Goal: Information Seeking & Learning: Learn about a topic

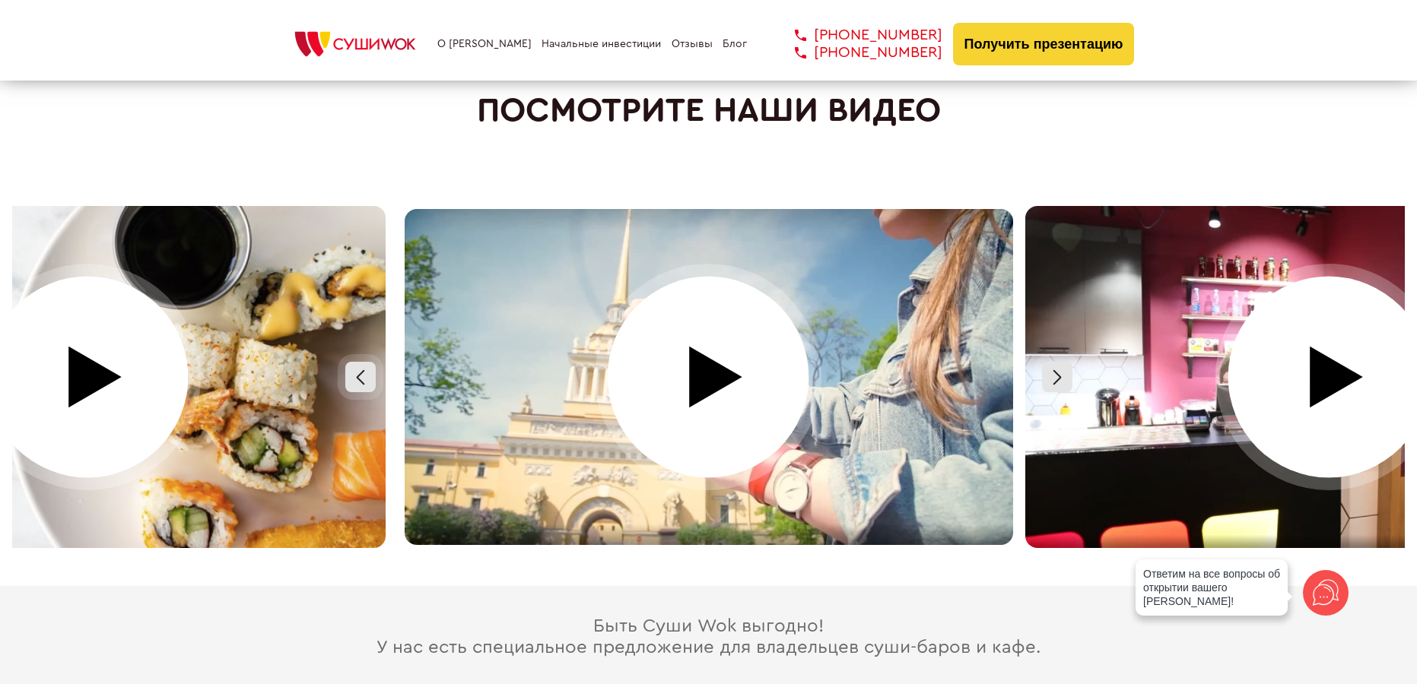
scroll to position [6615, 0]
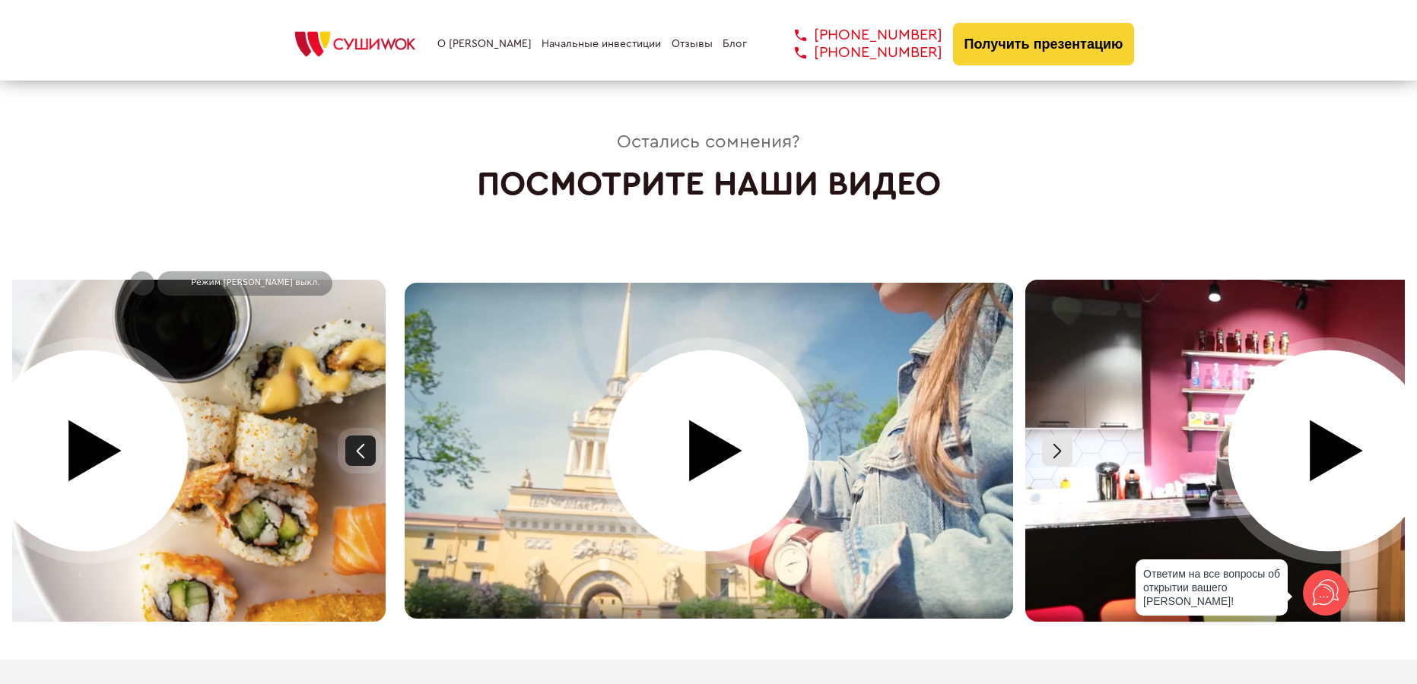
click at [363, 436] on div at bounding box center [360, 451] width 30 height 30
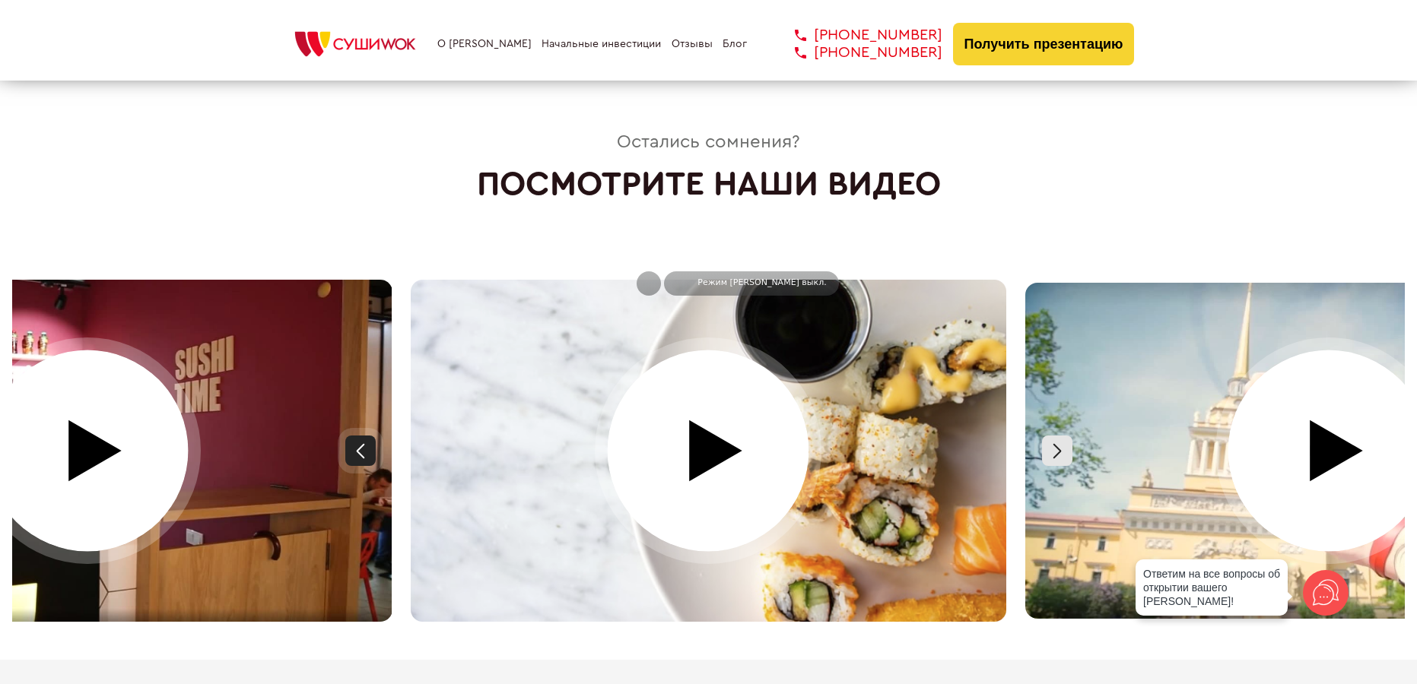
click at [363, 436] on div at bounding box center [360, 451] width 30 height 30
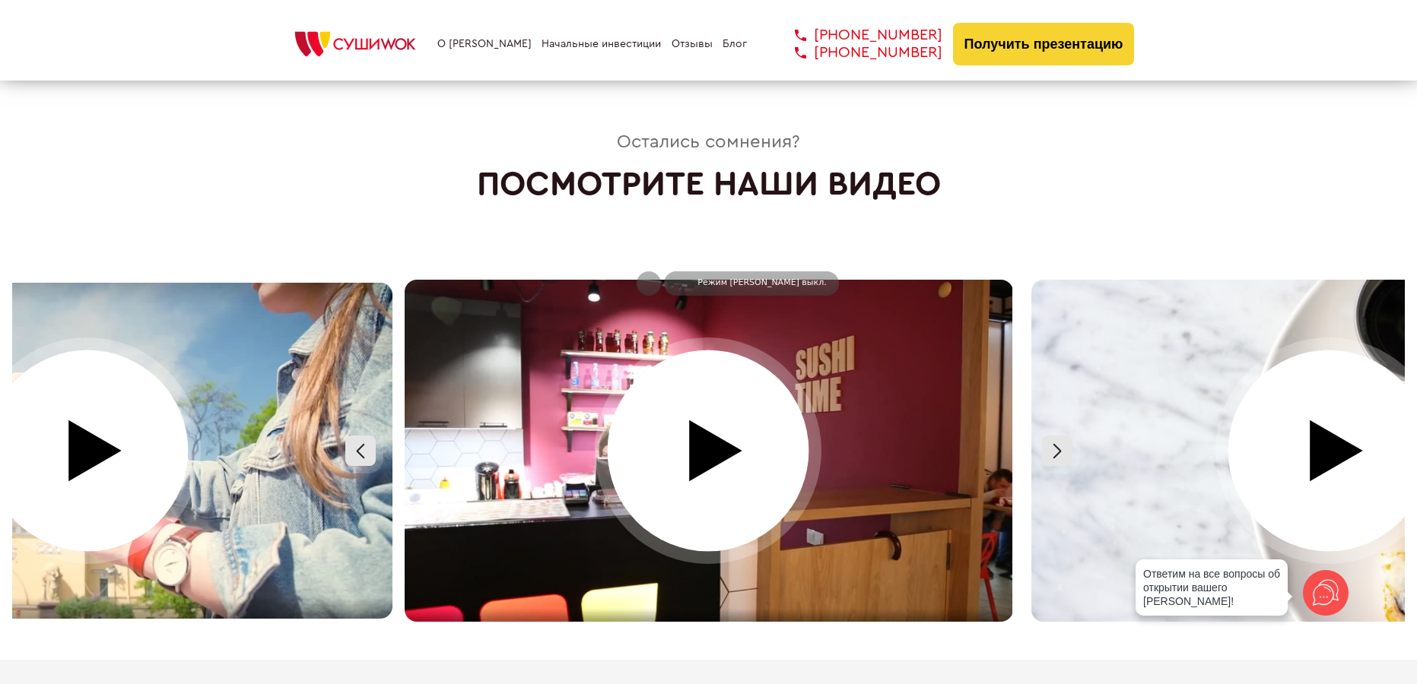
click at [766, 464] on div at bounding box center [708, 451] width 620 height 342
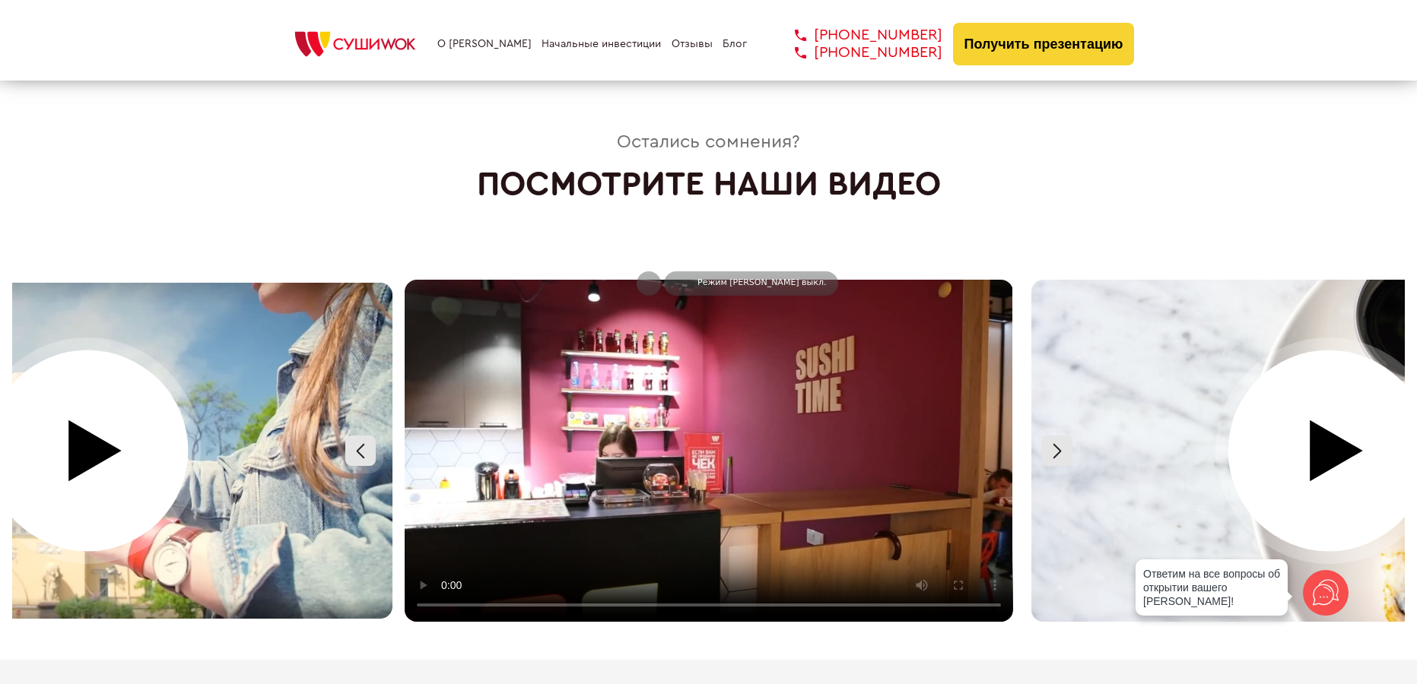
click at [672, 394] on video at bounding box center [709, 451] width 608 height 342
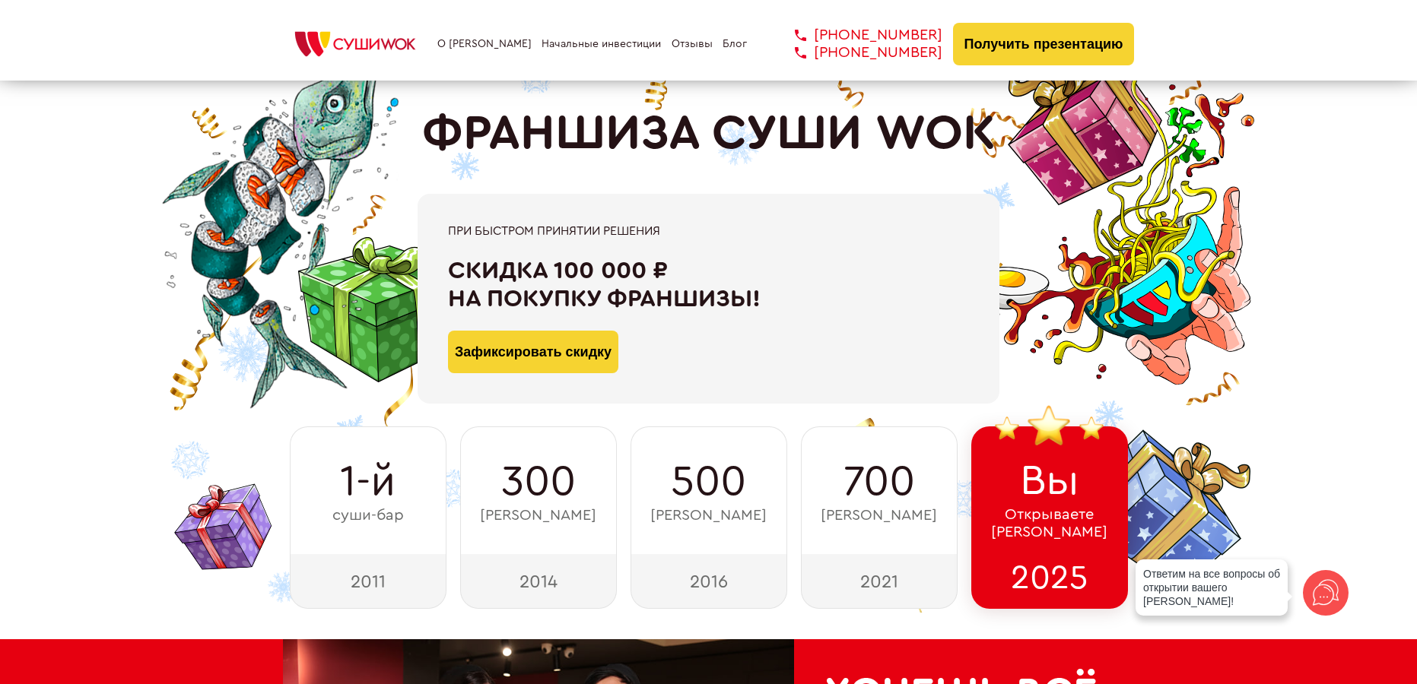
scroll to position [0, 0]
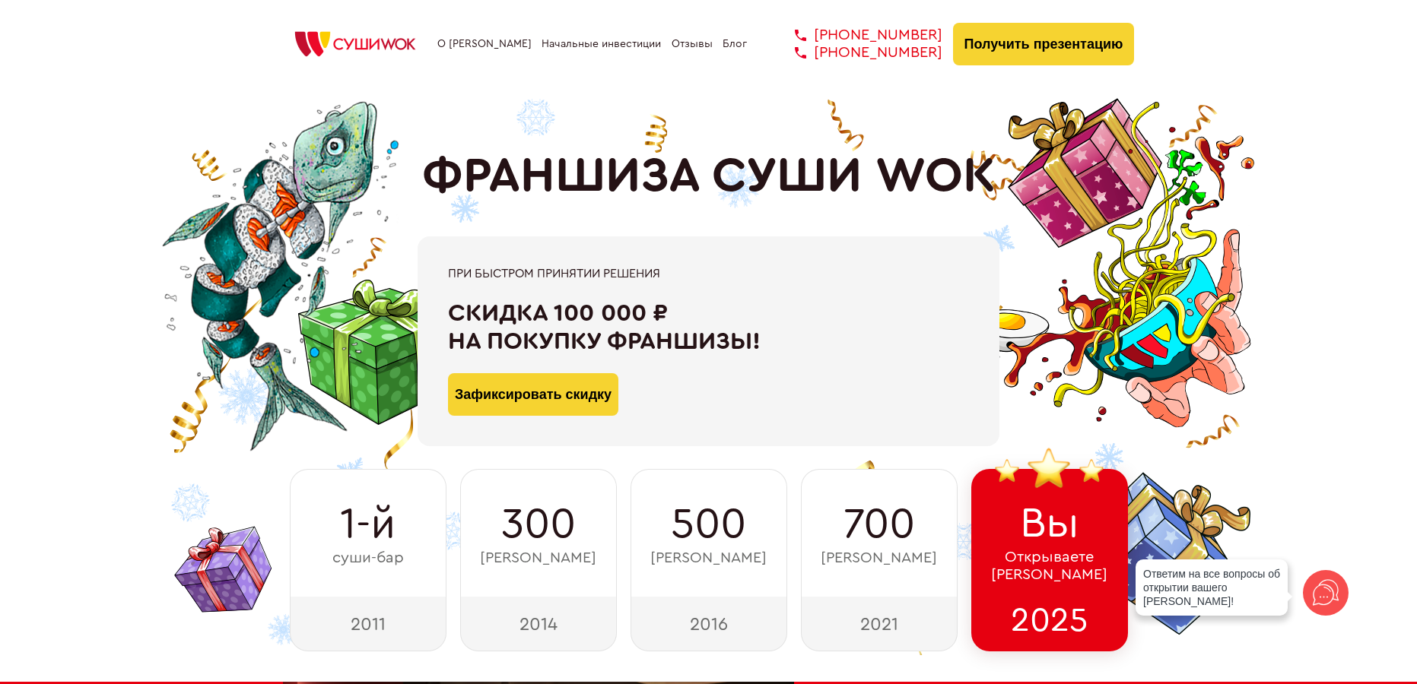
click at [463, 43] on link "О [PERSON_NAME]" at bounding box center [484, 44] width 94 height 12
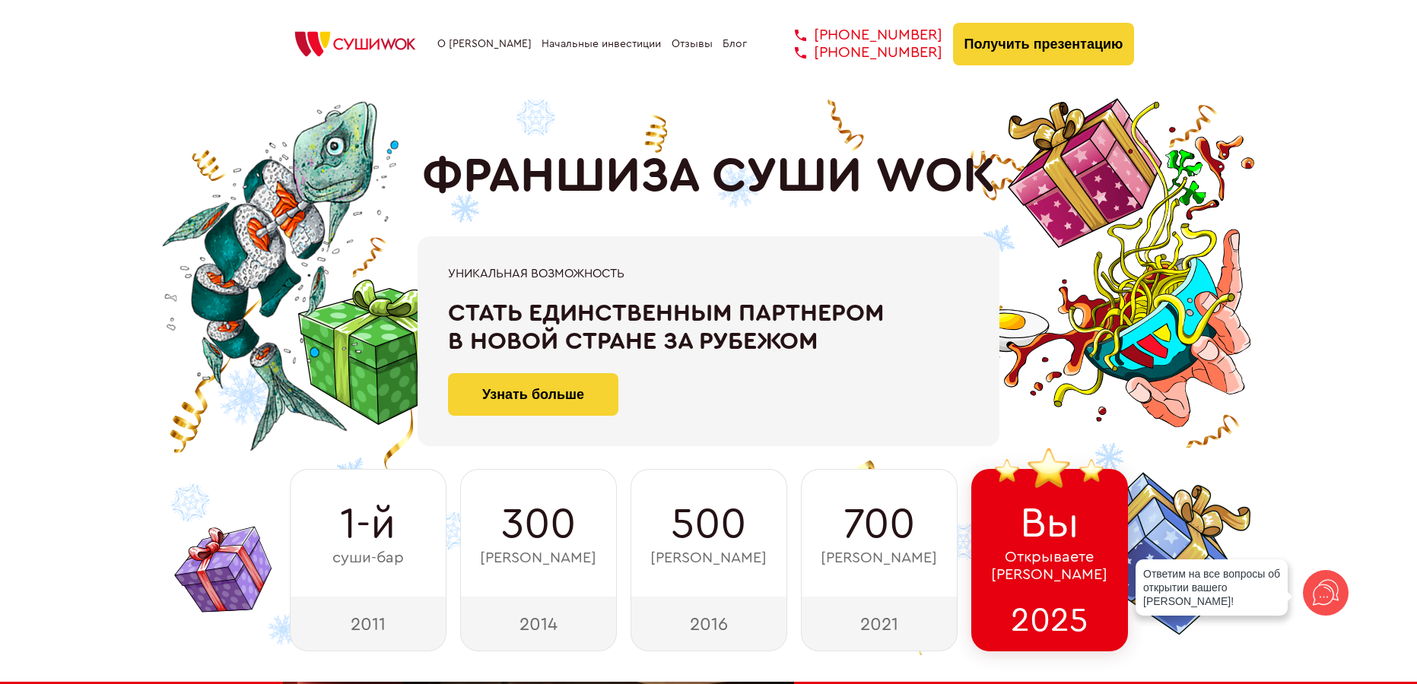
click at [731, 43] on link "Блог" at bounding box center [734, 44] width 24 height 12
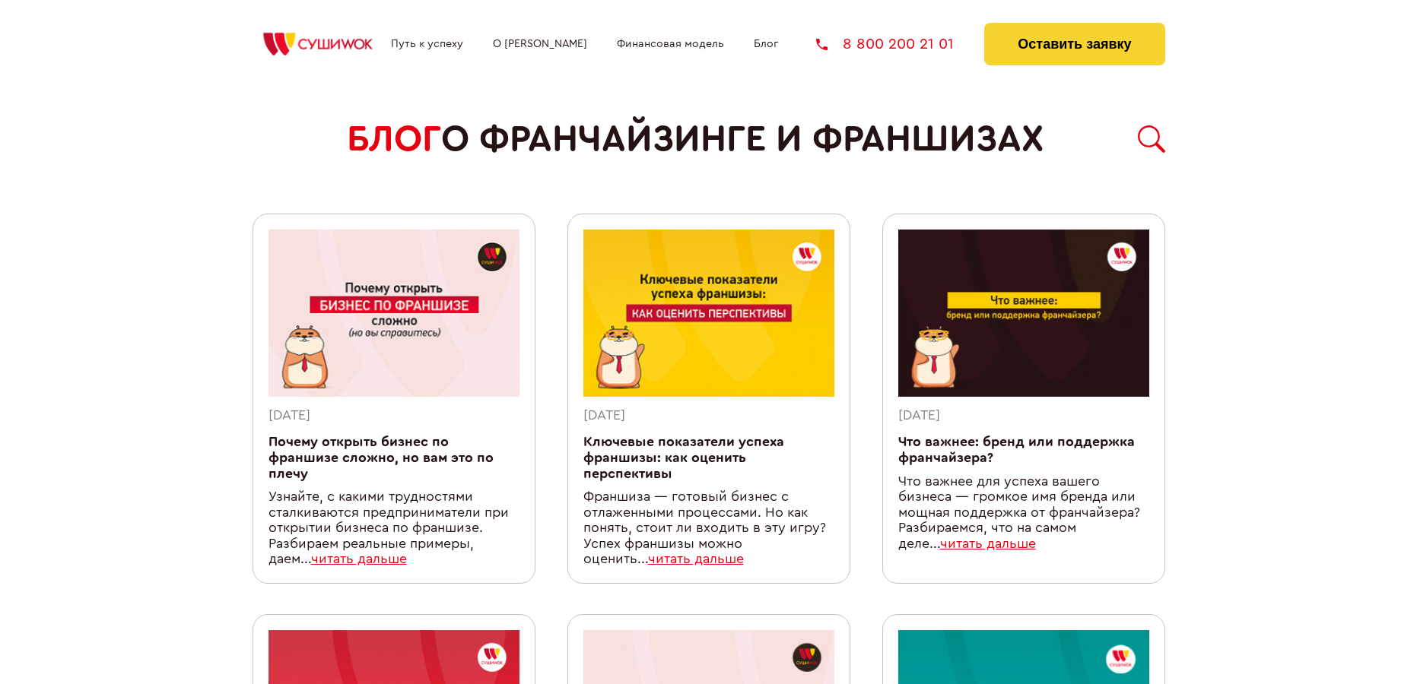
click at [440, 45] on link "Путь к успеху" at bounding box center [427, 44] width 72 height 12
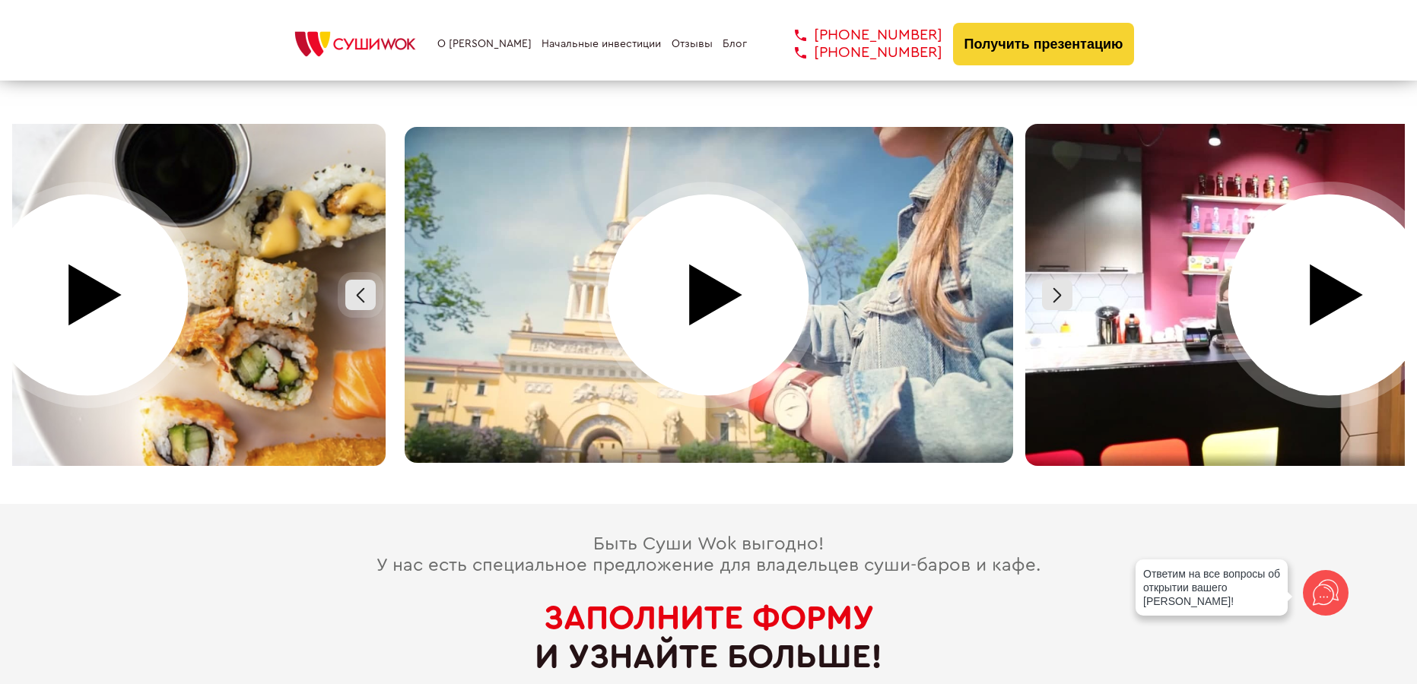
scroll to position [6768, 0]
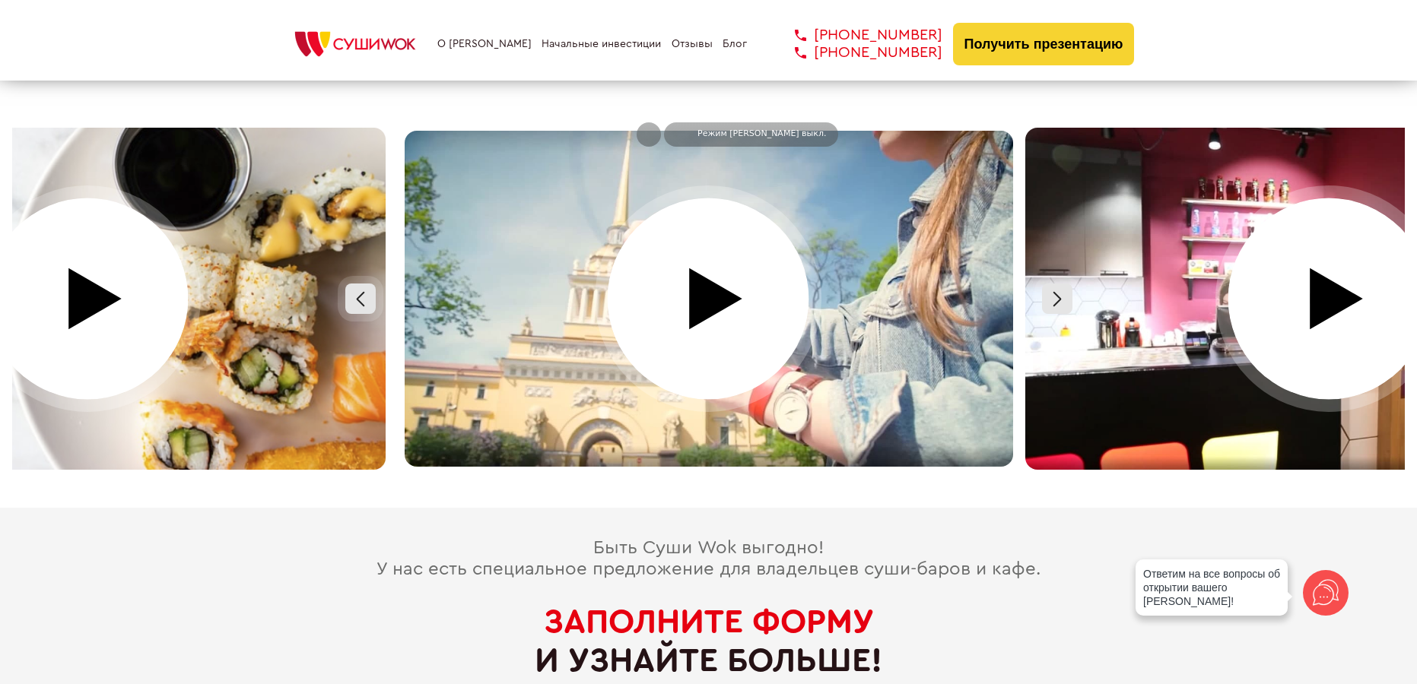
click at [719, 286] on div at bounding box center [708, 299] width 620 height 342
